Goal: Information Seeking & Learning: Learn about a topic

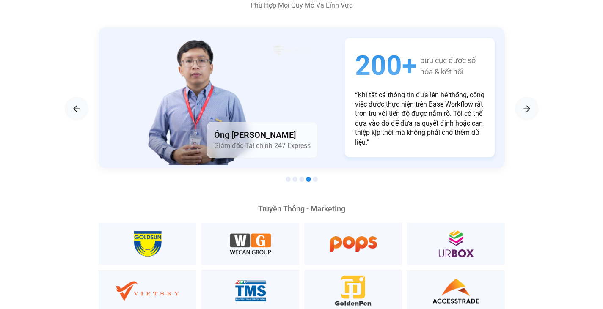
scroll to position [1466, 0]
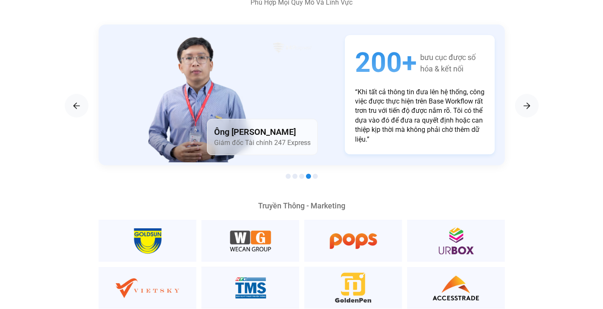
click at [266, 139] on span "Giám đốc Tài chính 247 Express" at bounding box center [262, 143] width 97 height 8
click at [281, 139] on span "Giám đốc Tài chính 247 Express" at bounding box center [262, 143] width 97 height 8
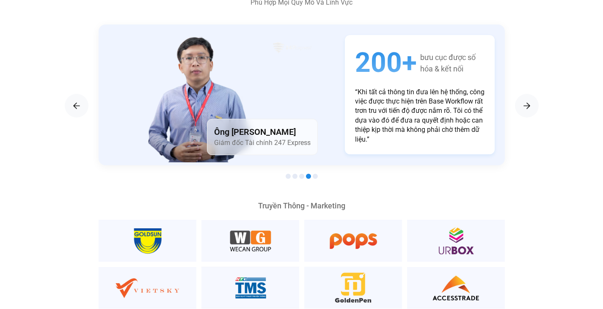
click at [281, 139] on span "Giám đốc Tài chính 247 Express" at bounding box center [262, 143] width 97 height 8
click at [538, 94] on div "Next slide" at bounding box center [527, 106] width 24 height 24
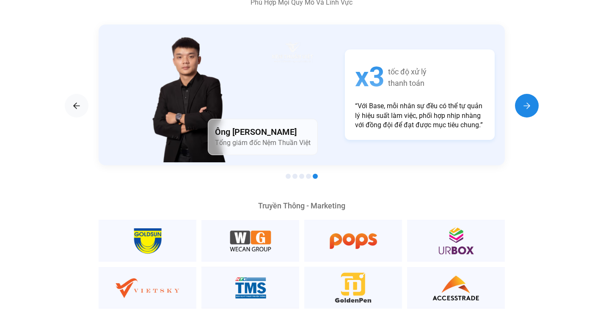
click at [538, 94] on div "Next slide" at bounding box center [527, 106] width 24 height 24
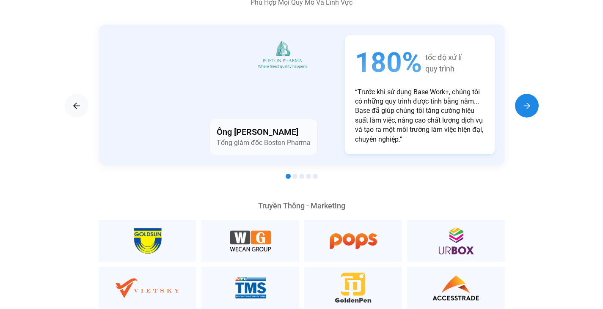
click at [538, 94] on div "Next slide" at bounding box center [527, 106] width 24 height 24
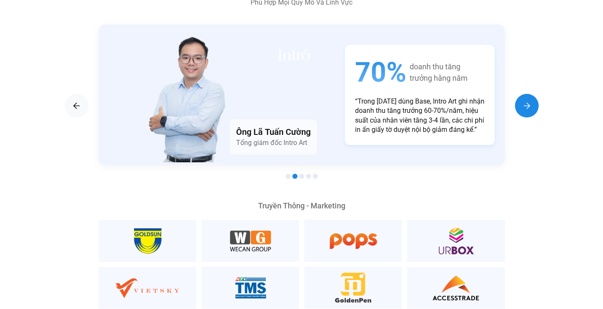
click at [538, 94] on div "Next slide" at bounding box center [527, 106] width 24 height 24
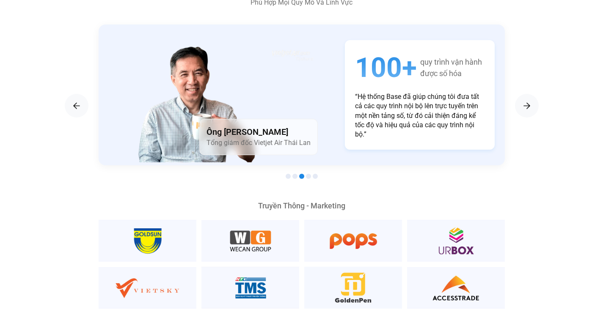
click at [354, 94] on div "100+ quy trình vận hành được số hóa “Hệ thống Base đã giúp chúng tôi đưa tất cả…" at bounding box center [420, 95] width 150 height 110
click at [372, 99] on p "“Hệ thống Base đã giúp chúng tôi đưa tất cả các quy trình nội bộ lên trực tuyến…" at bounding box center [420, 115] width 130 height 47
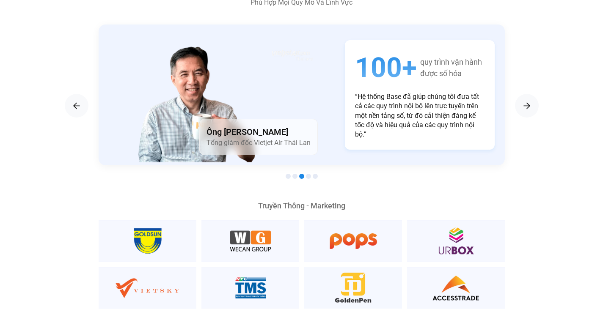
click at [372, 99] on p "“Hệ thống Base đã giúp chúng tôi đưa tất cả các quy trình nội bộ lên trực tuyến…" at bounding box center [420, 115] width 130 height 47
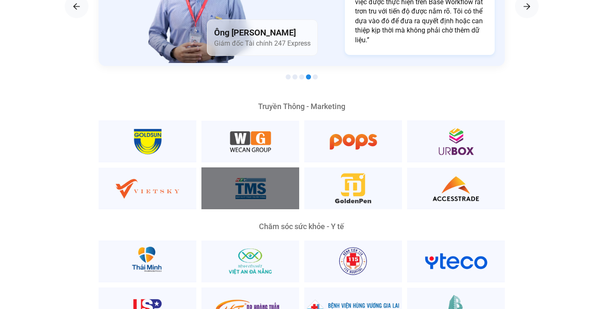
scroll to position [1565, 0]
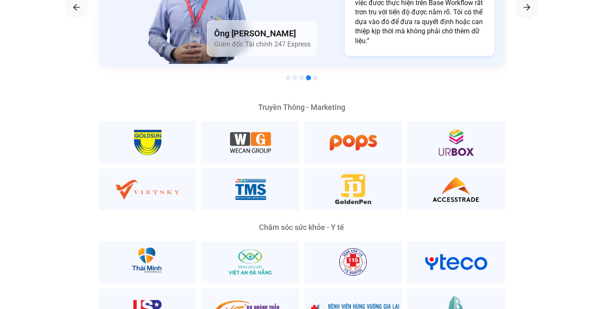
click at [313, 75] on span "Go to slide 5" at bounding box center [315, 77] width 5 height 5
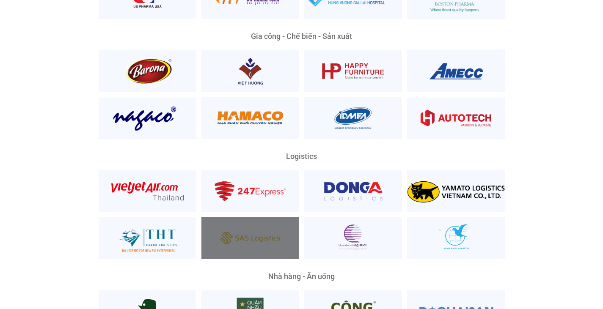
scroll to position [1933, 0]
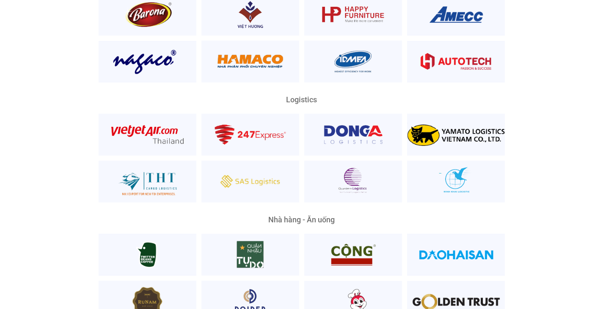
click at [302, 96] on div "Logistics" at bounding box center [302, 149] width 406 height 107
click at [297, 90] on div at bounding box center [297, 90] width 0 height 0
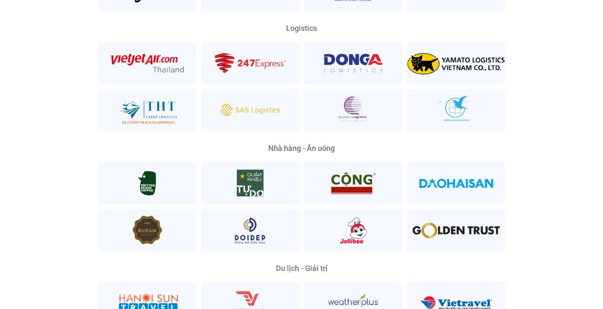
click at [331, 145] on div "Nhà hàng - Ăn uống" at bounding box center [302, 149] width 406 height 8
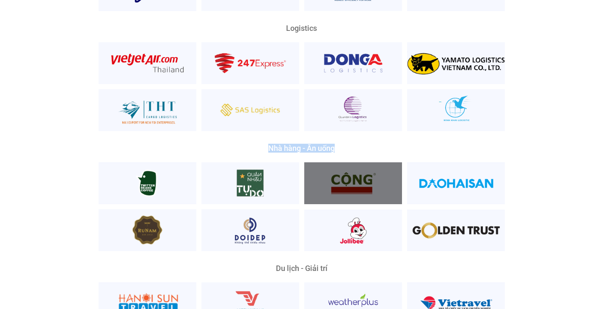
scroll to position [2078, 0]
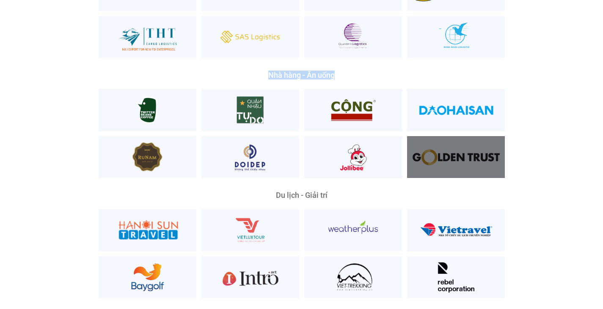
click at [483, 153] on div at bounding box center [456, 157] width 98 height 42
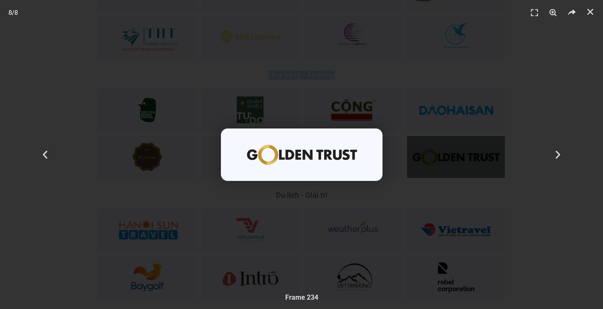
click at [425, 97] on div "8 / 8" at bounding box center [302, 155] width 544 height 250
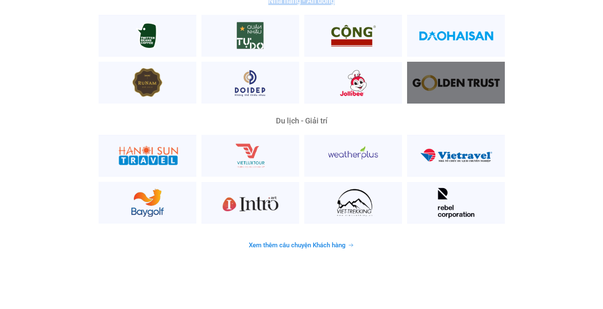
scroll to position [2156, 0]
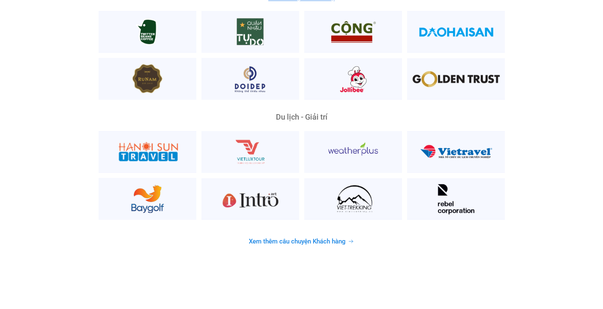
click at [290, 239] on span "Xem thêm câu chuyện Khách hàng" at bounding box center [297, 242] width 97 height 6
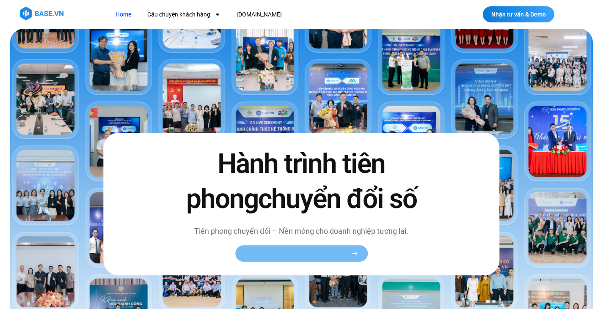
click at [282, 249] on link "Xem toàn bộ câu chuyện khách hàng" at bounding box center [301, 254] width 133 height 17
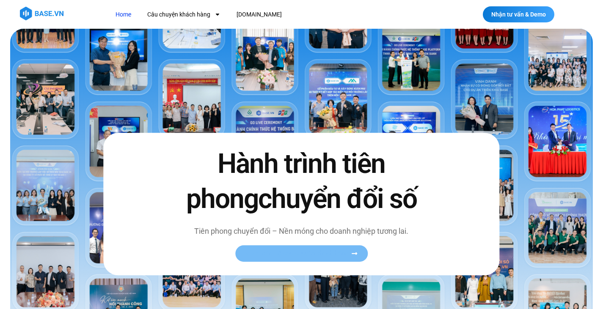
click at [282, 249] on link "Xem toàn bộ câu chuyện khách hàng" at bounding box center [301, 254] width 133 height 17
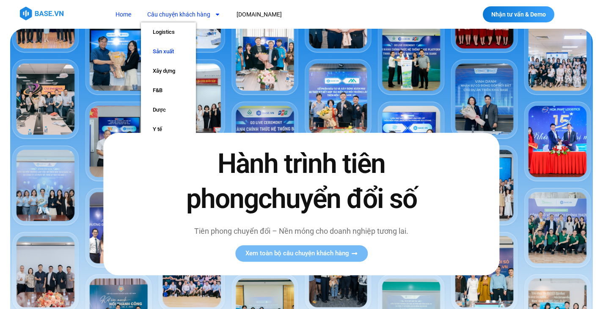
click at [167, 59] on link "Sản xuất" at bounding box center [168, 51] width 55 height 19
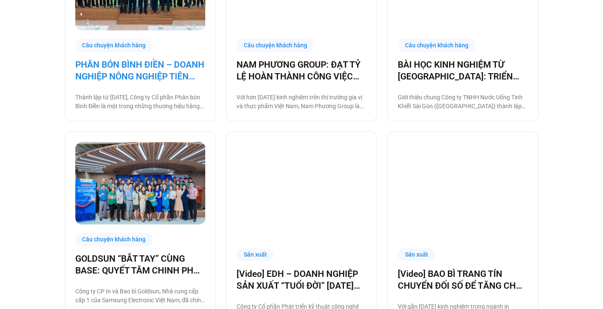
scroll to position [726, 0]
